Goal: Task Accomplishment & Management: Complete application form

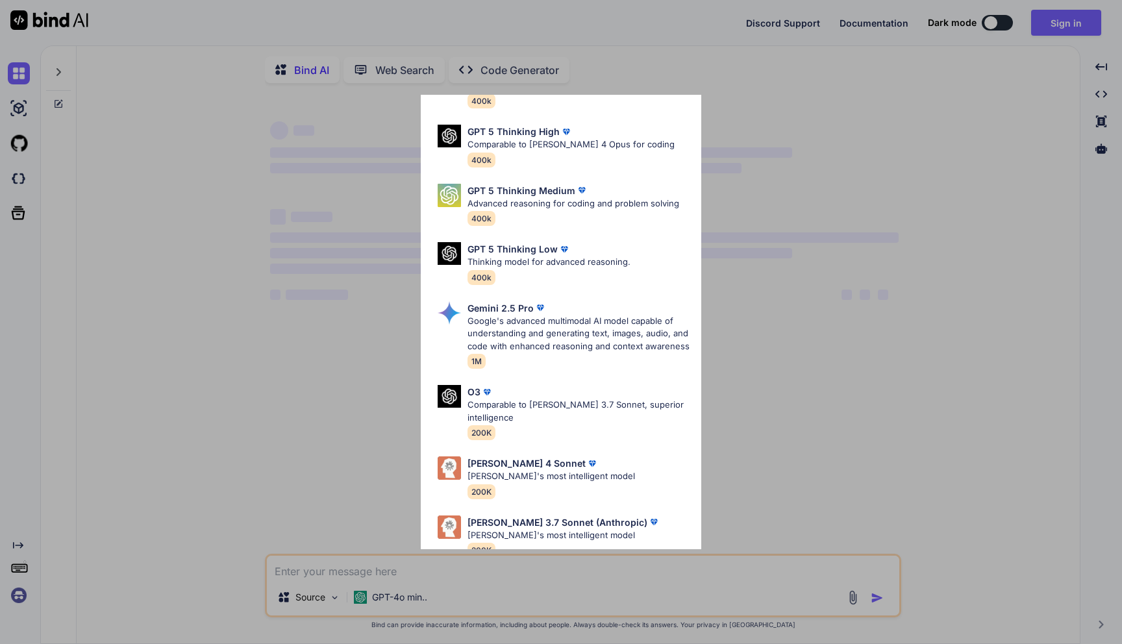
type textarea "x"
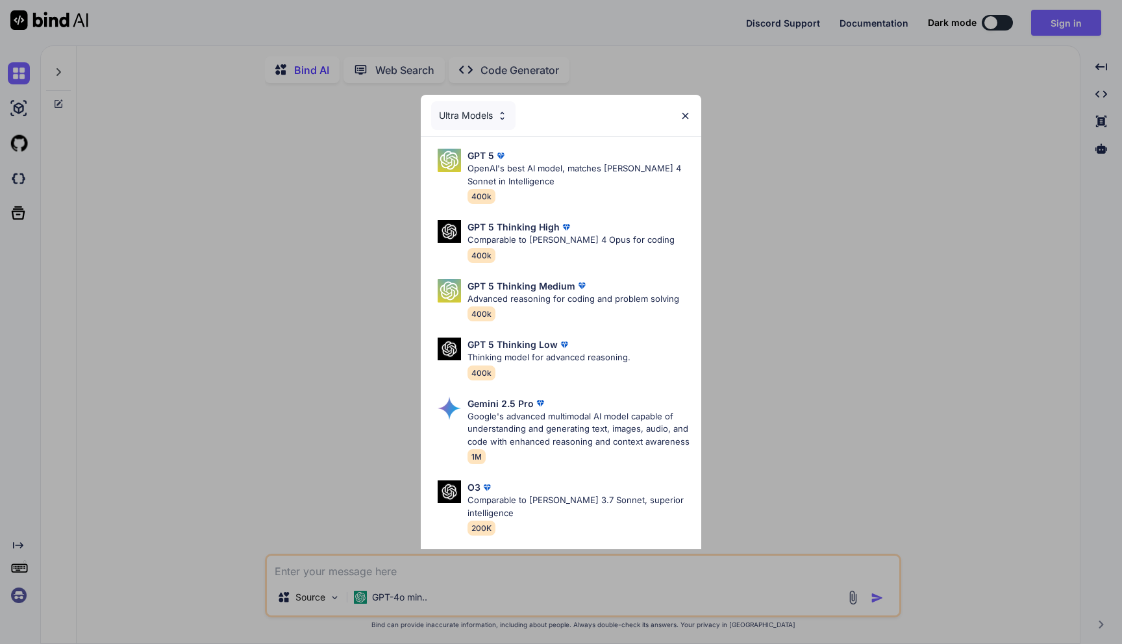
click at [687, 116] on img at bounding box center [685, 115] width 11 height 11
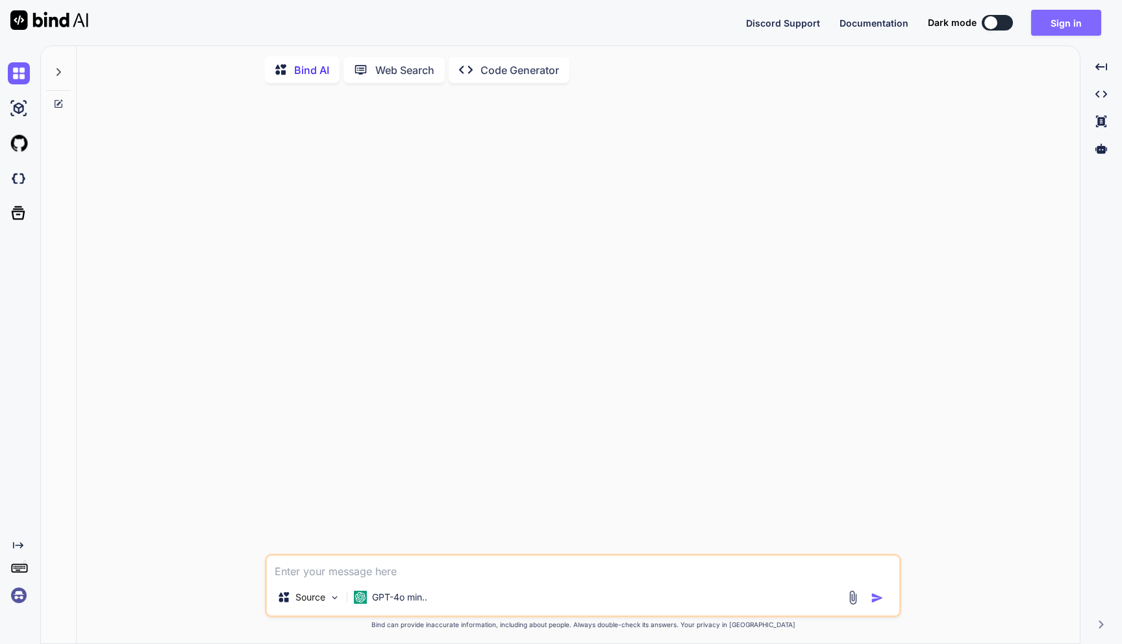
click at [1070, 34] on button "Sign in" at bounding box center [1066, 23] width 70 height 26
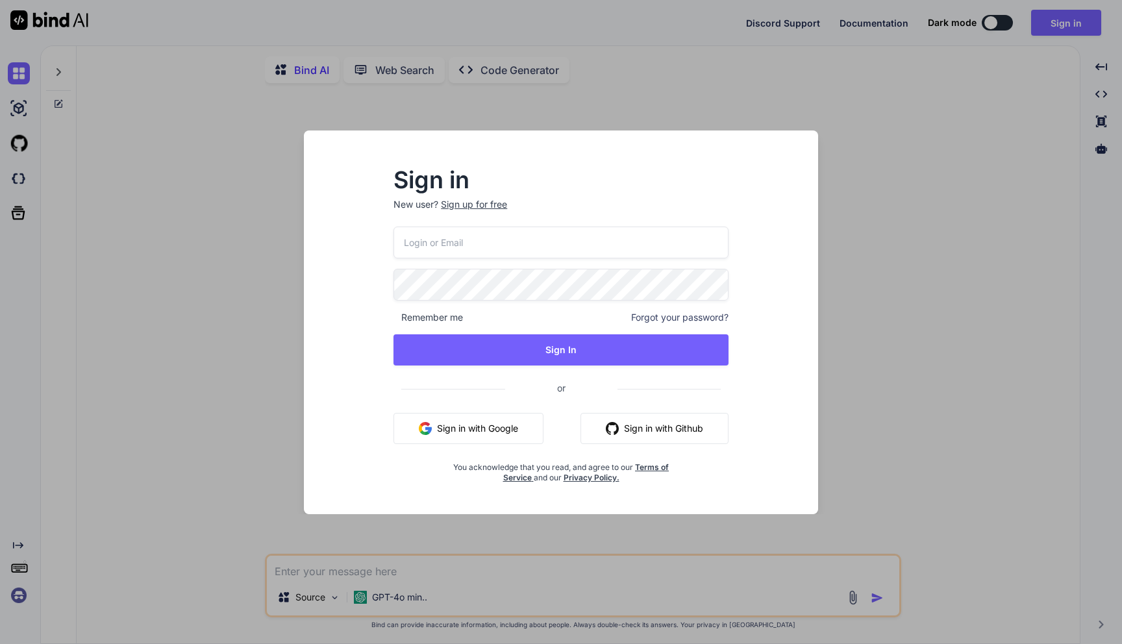
click at [472, 204] on div "Sign up for free" at bounding box center [474, 204] width 66 height 13
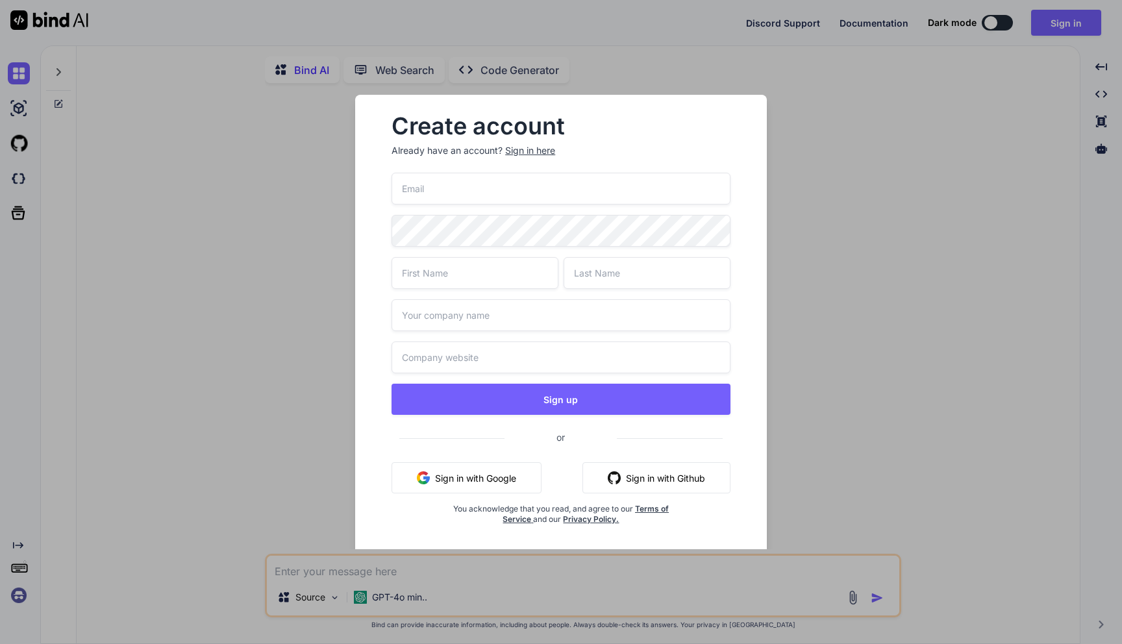
click at [447, 191] on input "email" at bounding box center [560, 189] width 339 height 32
paste input "[PERSON_NAME][EMAIL_ADDRESS][DOMAIN_NAME]"
type input "[PERSON_NAME][EMAIL_ADDRESS][DOMAIN_NAME]"
click at [433, 264] on input "text" at bounding box center [474, 273] width 167 height 32
type input "[PERSON_NAME]"
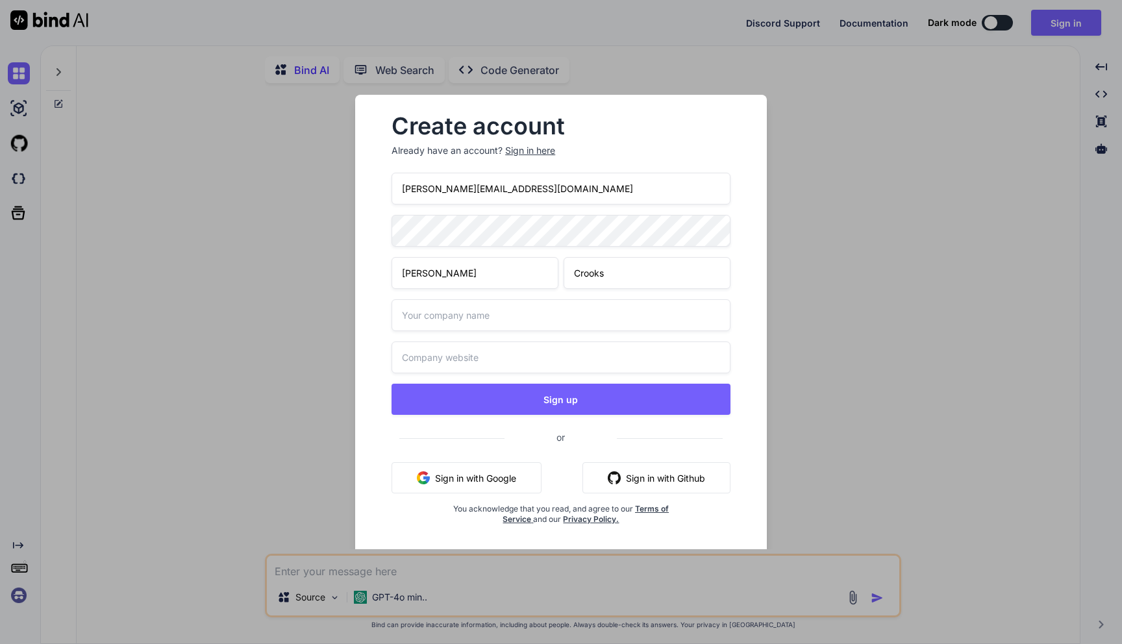
type input "Crooks"
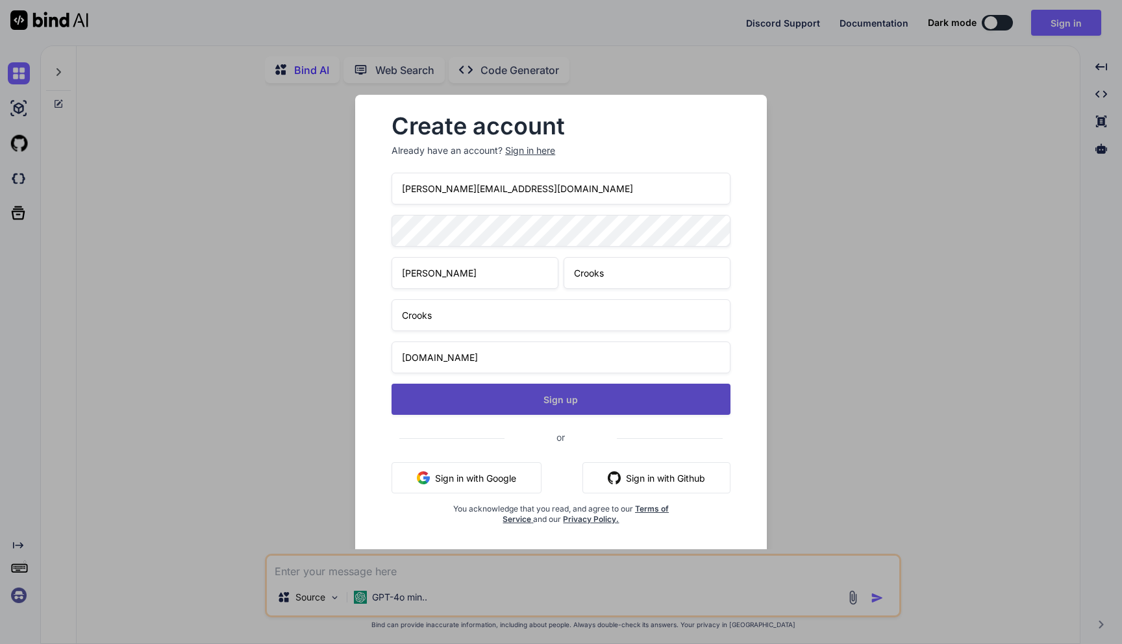
type input "[DOMAIN_NAME]"
click at [566, 398] on button "Sign up" at bounding box center [560, 399] width 339 height 31
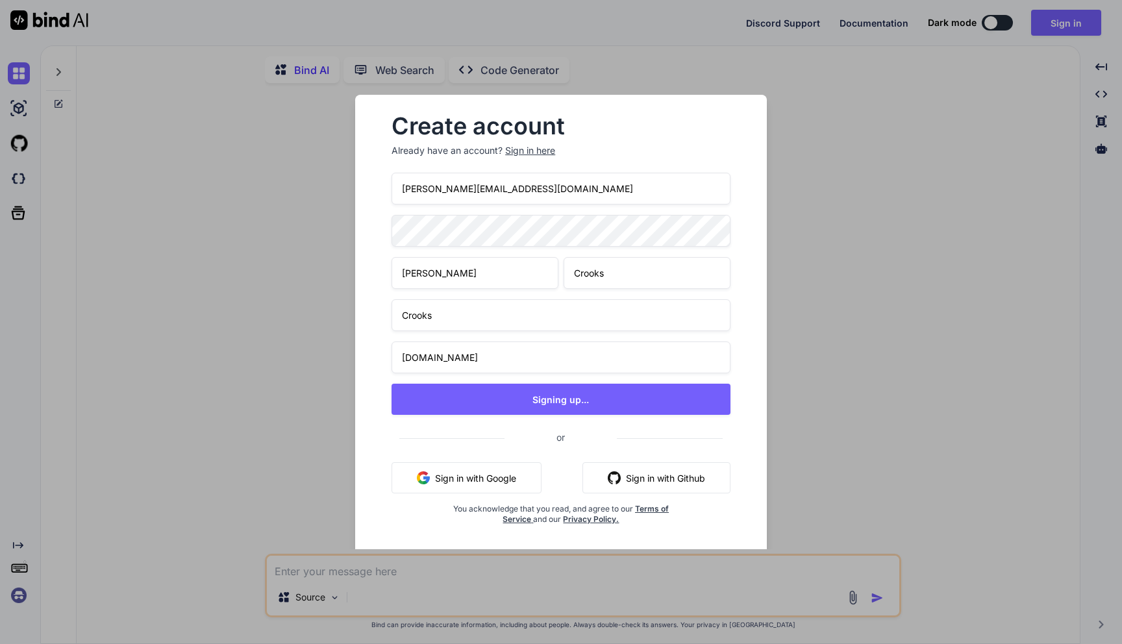
type textarea "x"
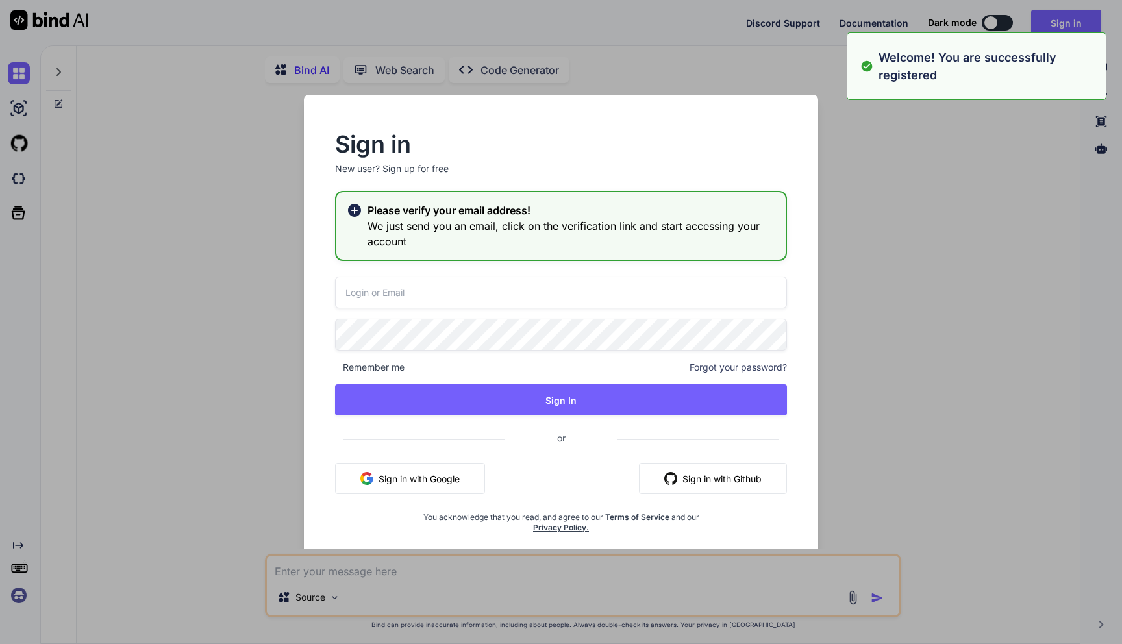
type input "[PERSON_NAME][EMAIL_ADDRESS][DOMAIN_NAME]"
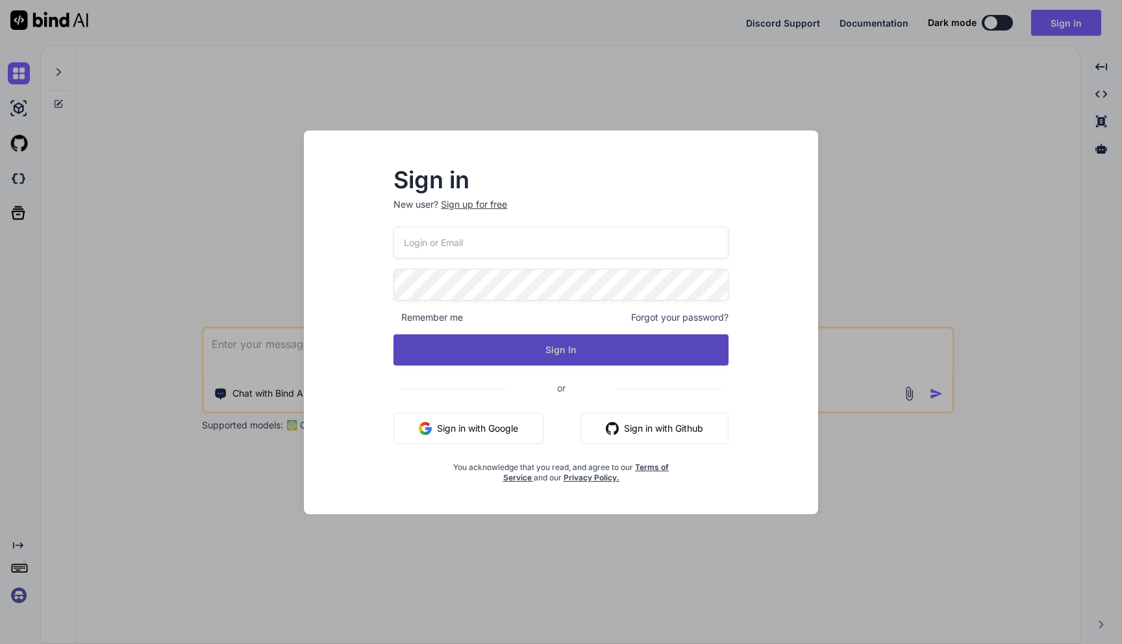
type input "[PERSON_NAME][EMAIL_ADDRESS][DOMAIN_NAME]"
click at [550, 343] on button "Sign In" at bounding box center [560, 349] width 335 height 31
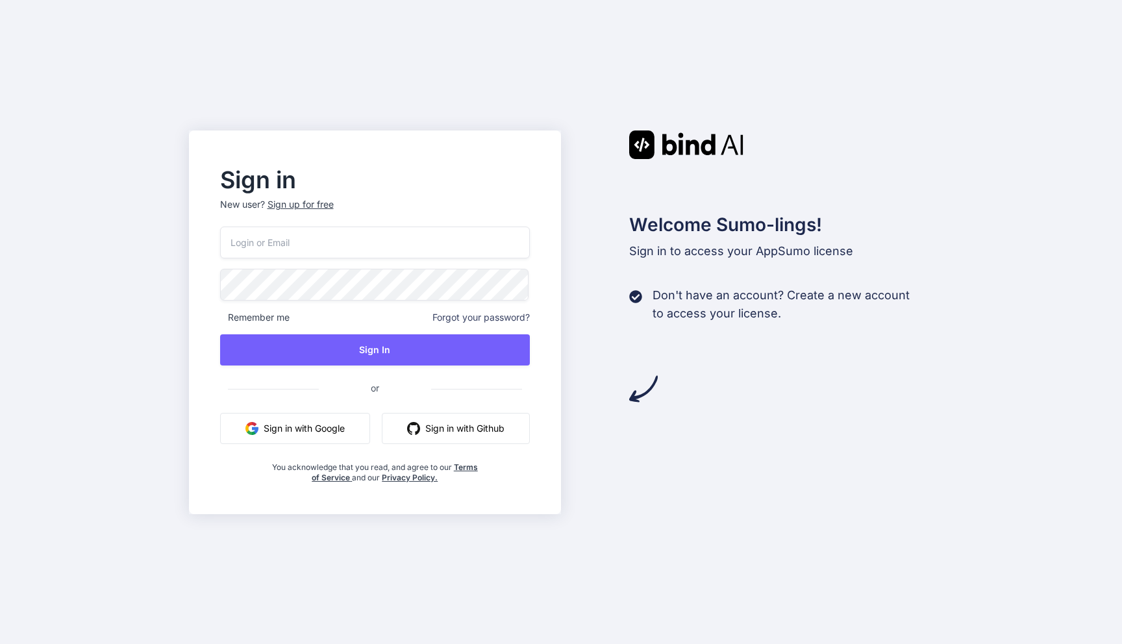
click at [359, 251] on input "email" at bounding box center [375, 243] width 310 height 32
type input "[PERSON_NAME][EMAIL_ADDRESS][DOMAIN_NAME]"
click at [58, 202] on div "Sign in New user? Sign up for free [PERSON_NAME][EMAIL_ADDRESS][DOMAIN_NAME] Re…" at bounding box center [561, 322] width 1122 height 644
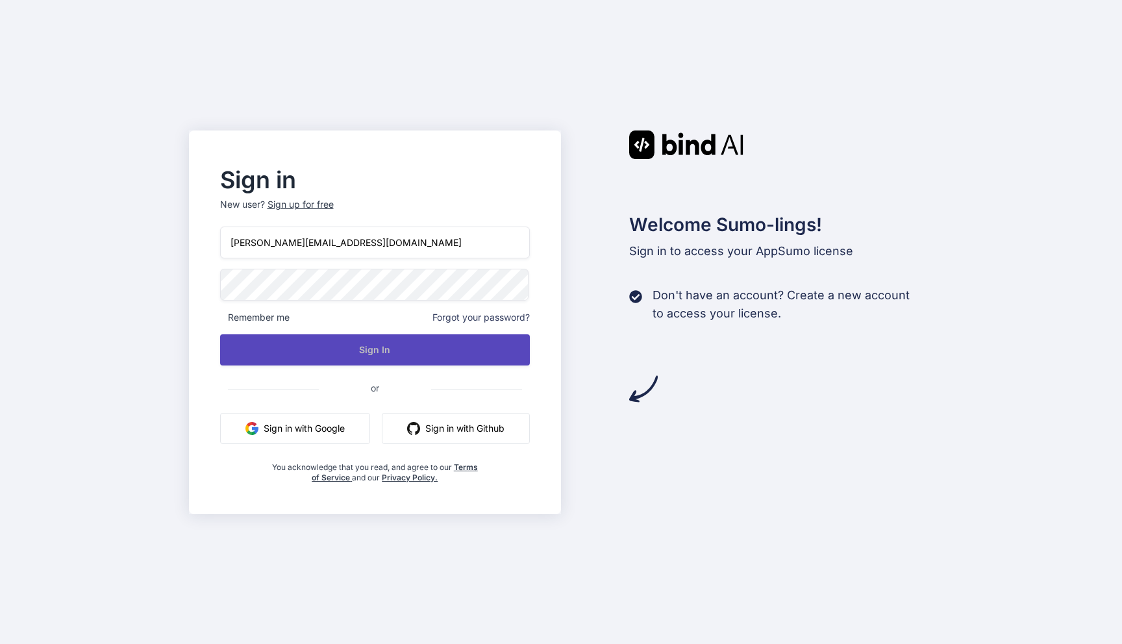
click at [359, 354] on button "Sign In" at bounding box center [375, 349] width 310 height 31
click at [364, 354] on button "Sign In" at bounding box center [375, 349] width 310 height 31
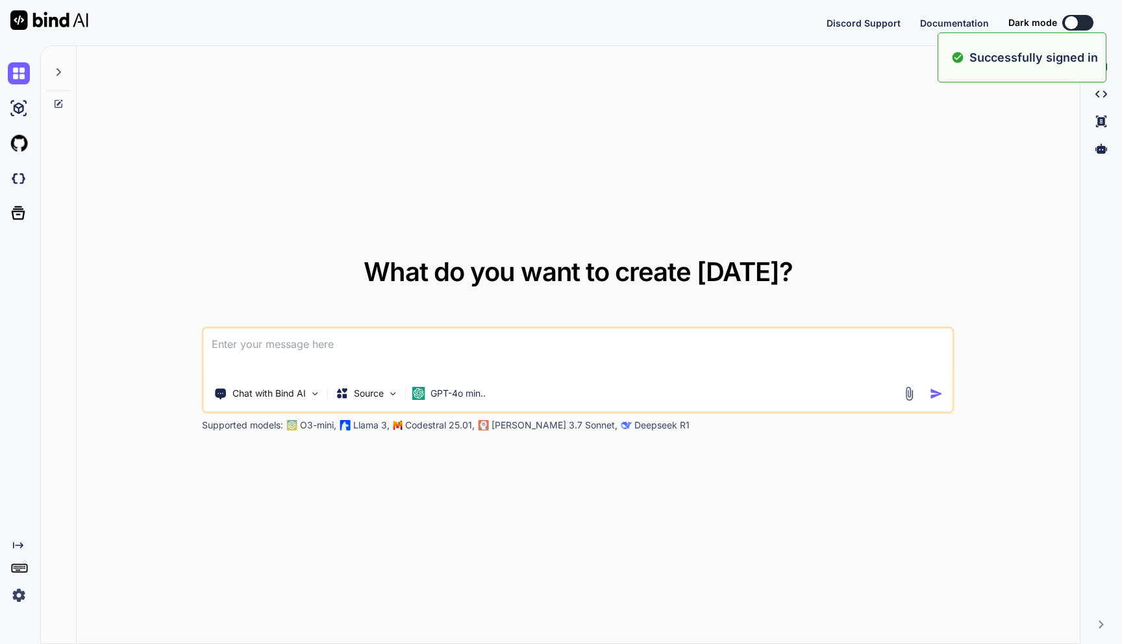
type textarea "x"
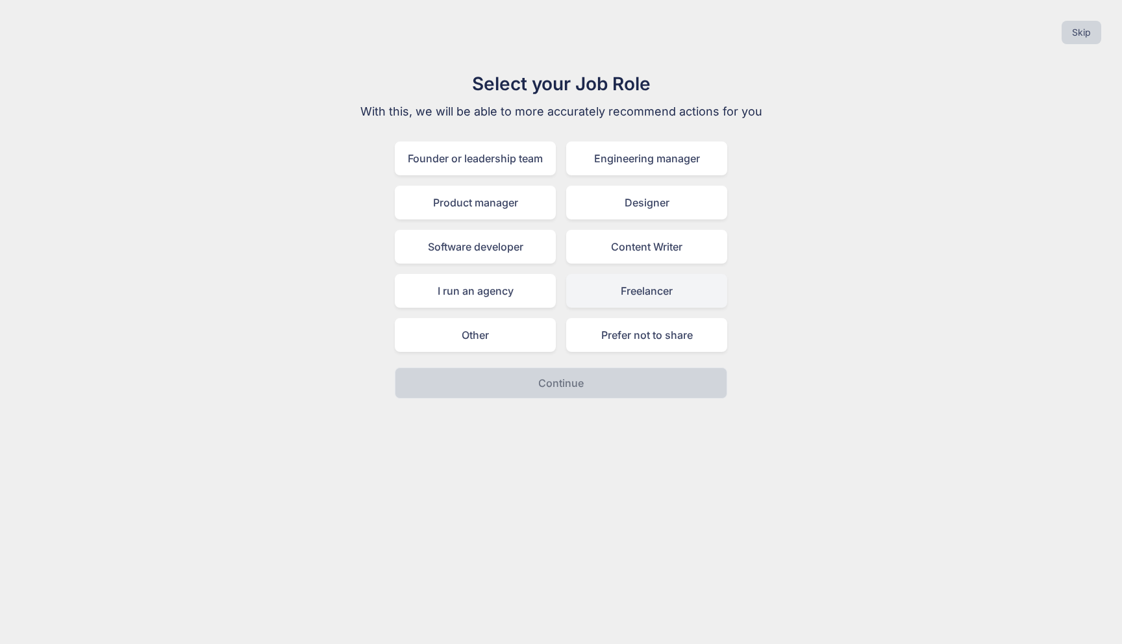
click at [634, 288] on div "Freelancer" at bounding box center [646, 291] width 161 height 34
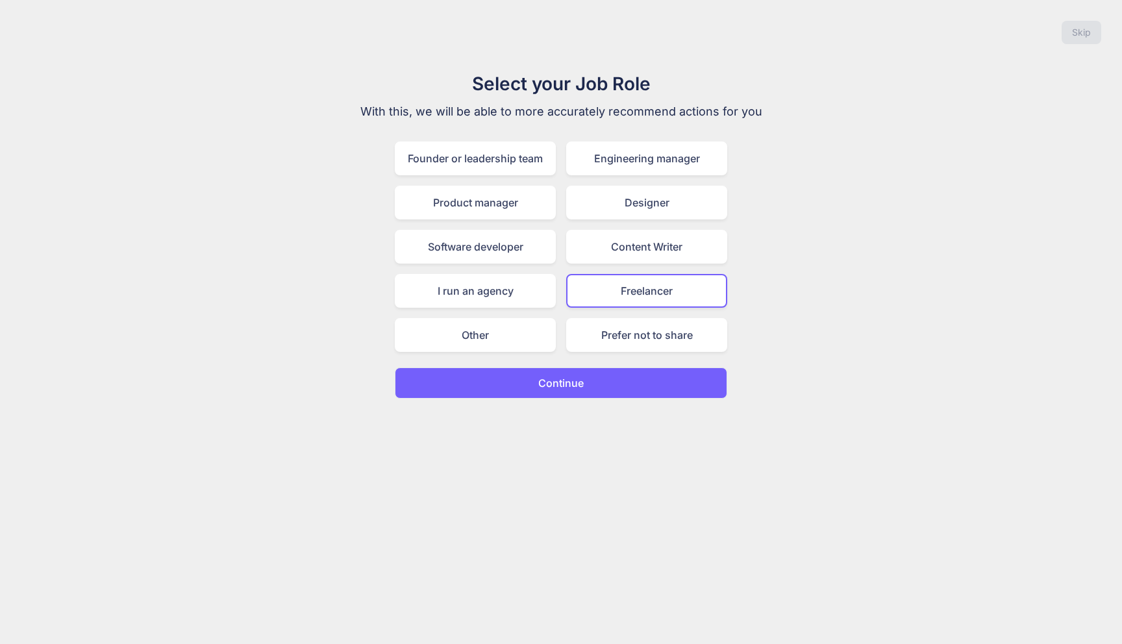
click at [573, 371] on button "Continue" at bounding box center [561, 382] width 332 height 31
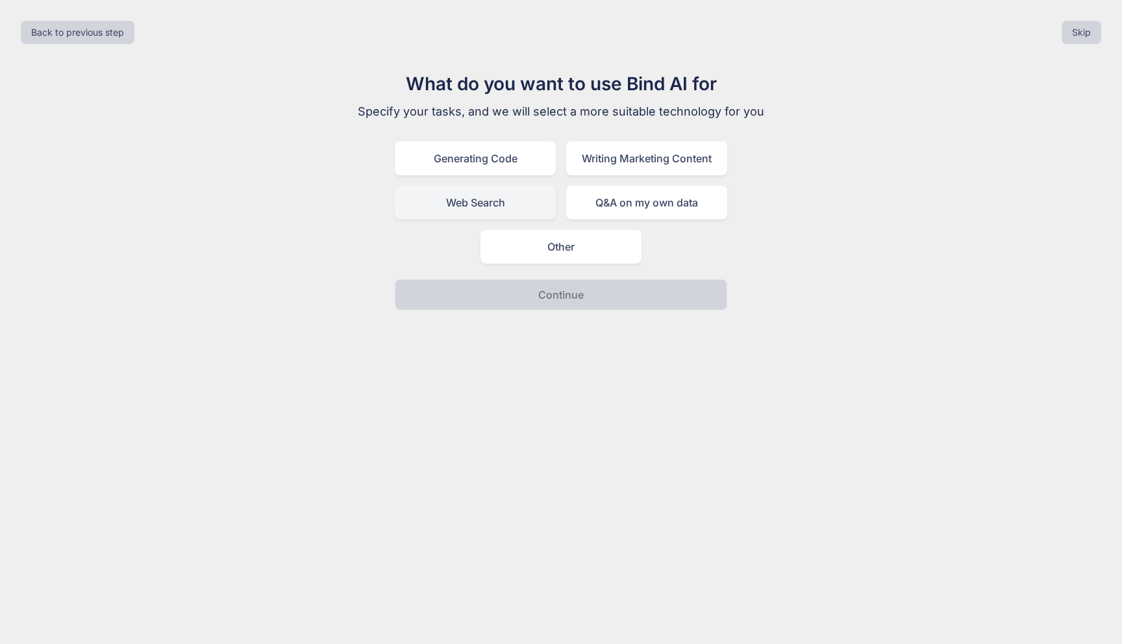
click at [489, 214] on div "Web Search" at bounding box center [475, 203] width 161 height 34
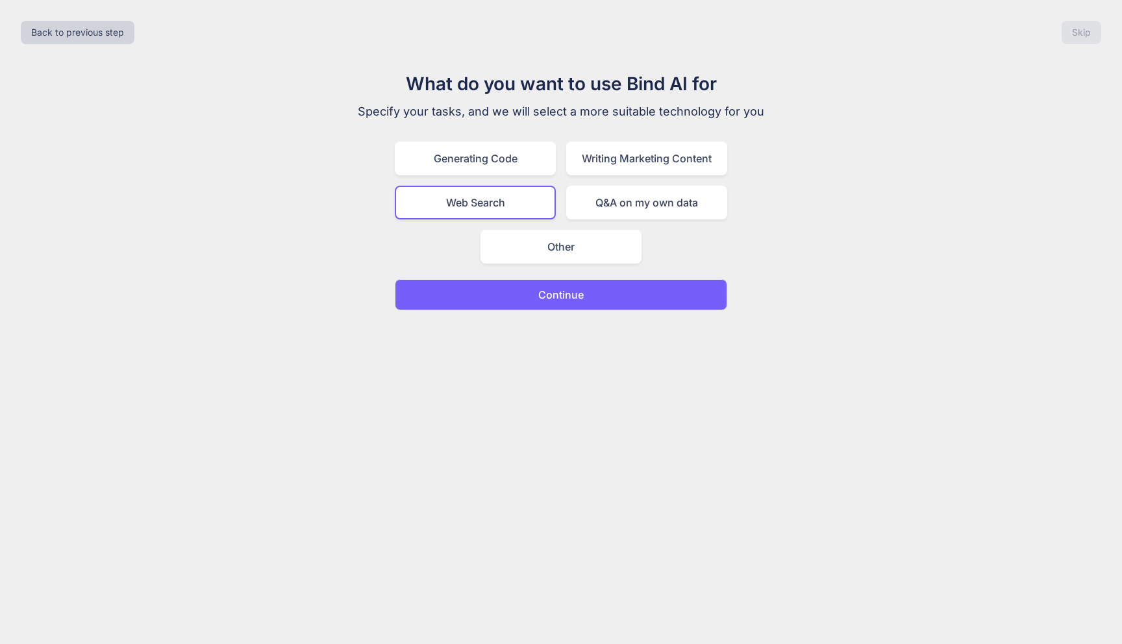
click at [538, 293] on p "Continue" at bounding box center [560, 295] width 45 height 16
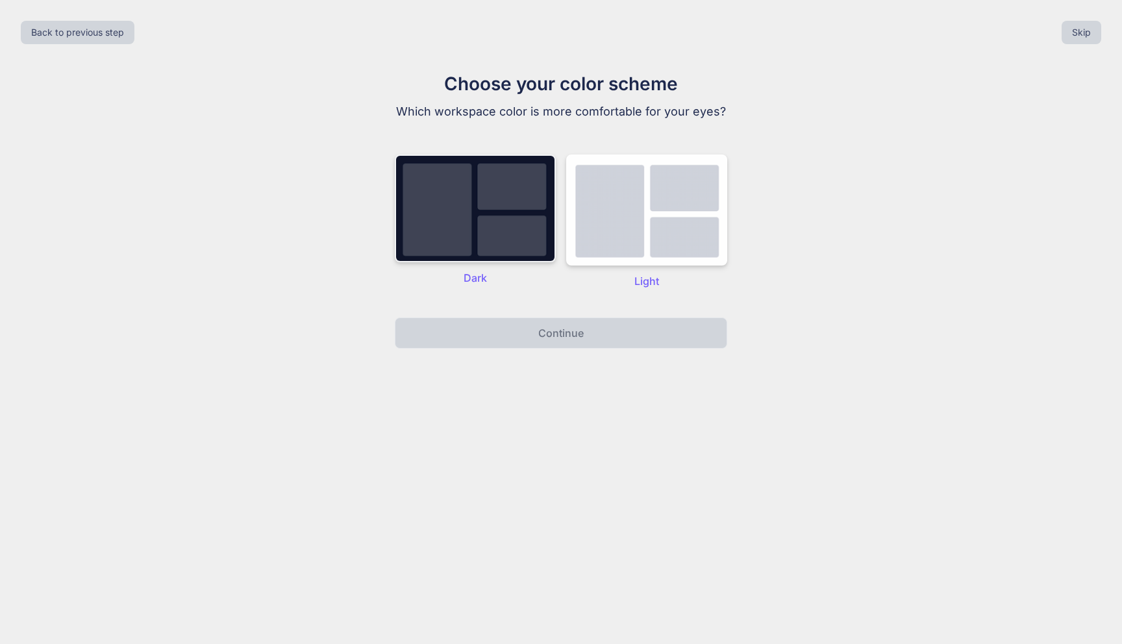
click at [500, 204] on img at bounding box center [475, 208] width 161 height 108
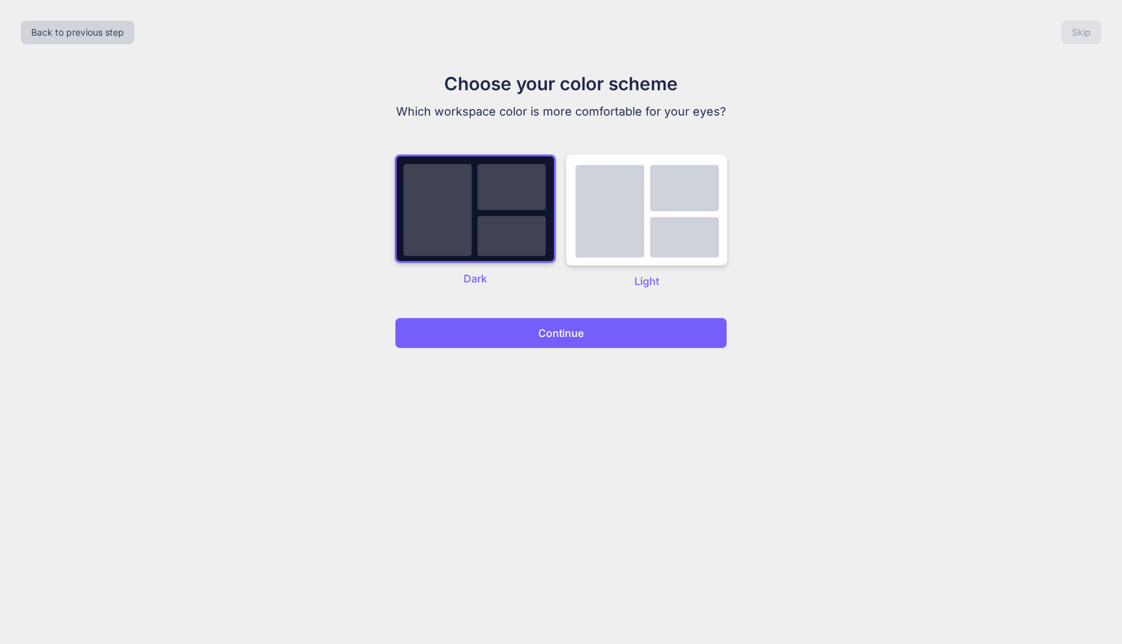
click at [572, 320] on button "Continue" at bounding box center [561, 332] width 332 height 31
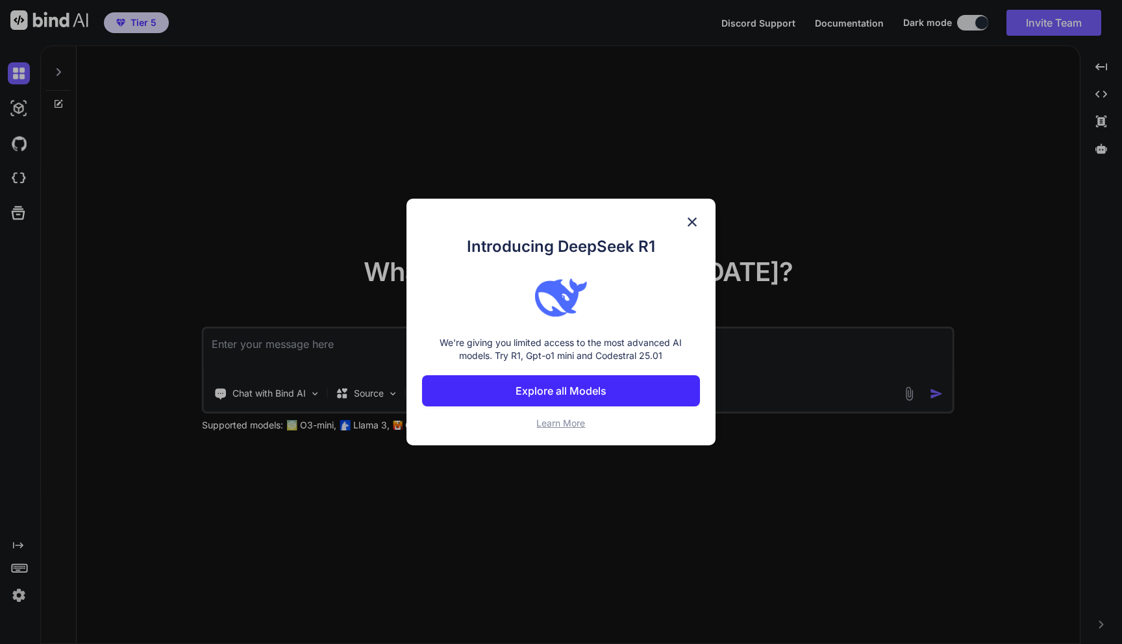
click at [582, 331] on div "Introducing DeepSeek R1 We're giving you limited access to the most advanced AI…" at bounding box center [560, 332] width 277 height 195
click at [694, 223] on img at bounding box center [692, 222] width 16 height 16
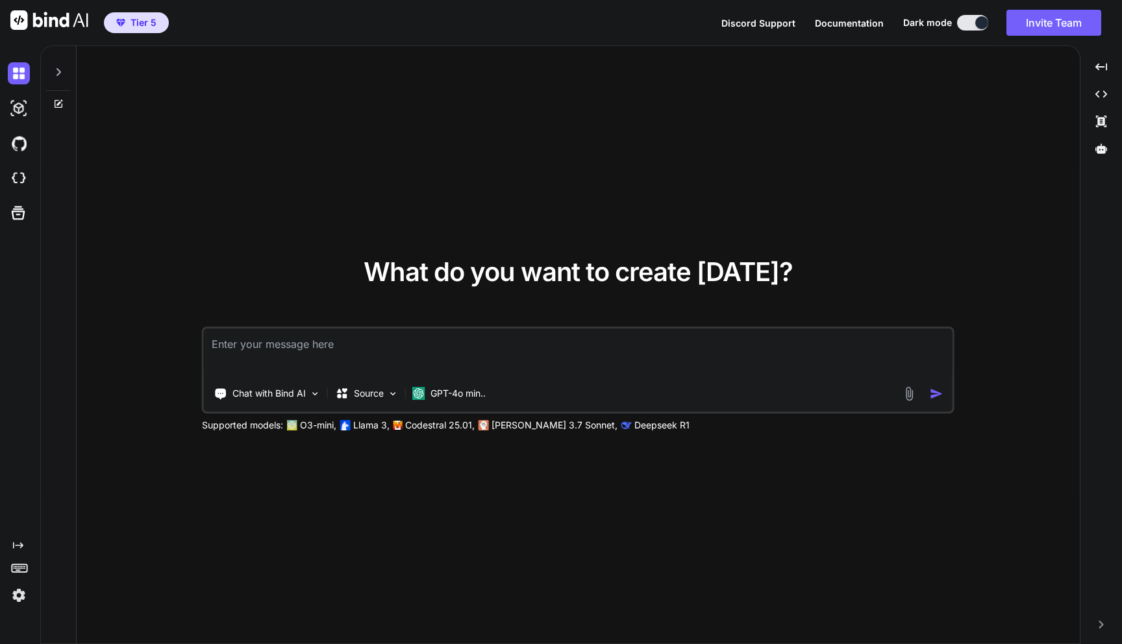
click at [10, 599] on img at bounding box center [19, 595] width 22 height 22
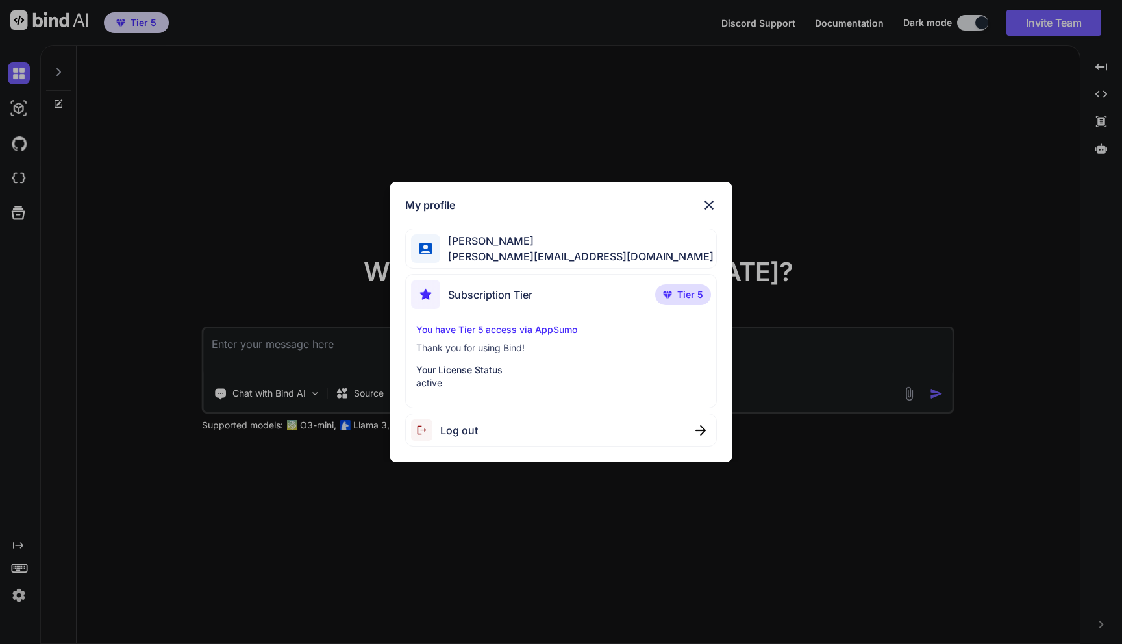
click at [712, 205] on img at bounding box center [709, 205] width 16 height 16
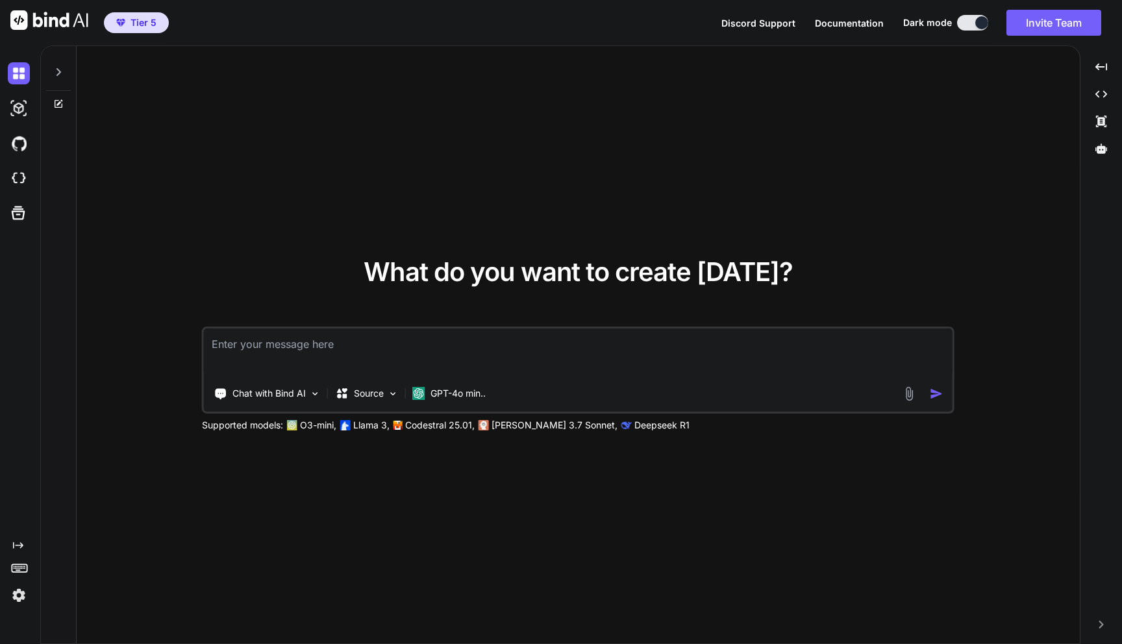
click at [17, 597] on img at bounding box center [19, 595] width 22 height 22
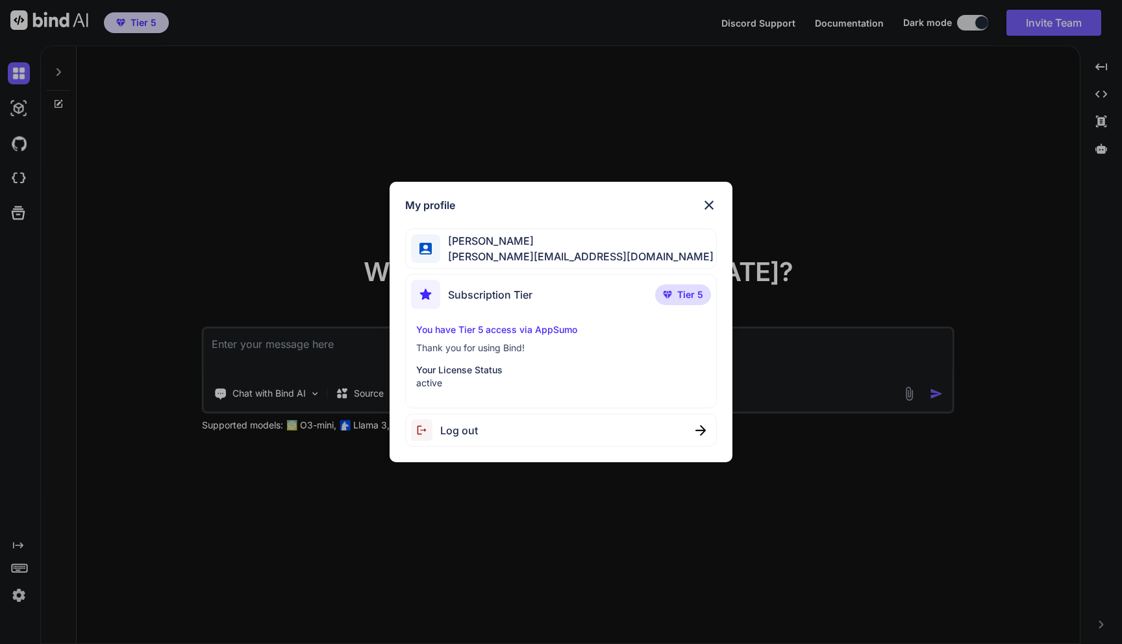
click at [702, 204] on img at bounding box center [709, 205] width 16 height 16
